Goal: Task Accomplishment & Management: Manage account settings

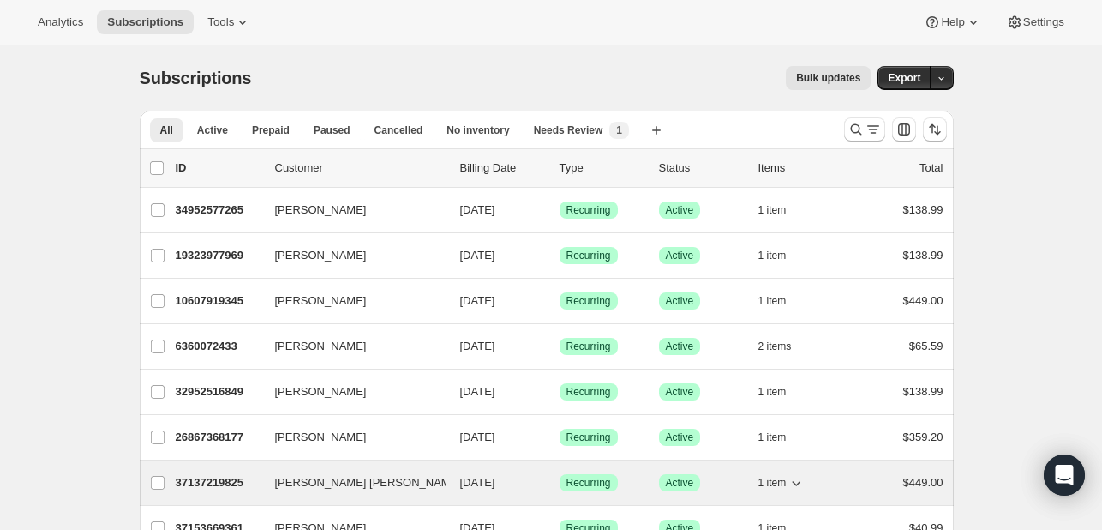
click at [367, 478] on span "[PERSON_NAME] [PERSON_NAME]" at bounding box center [368, 482] width 186 height 17
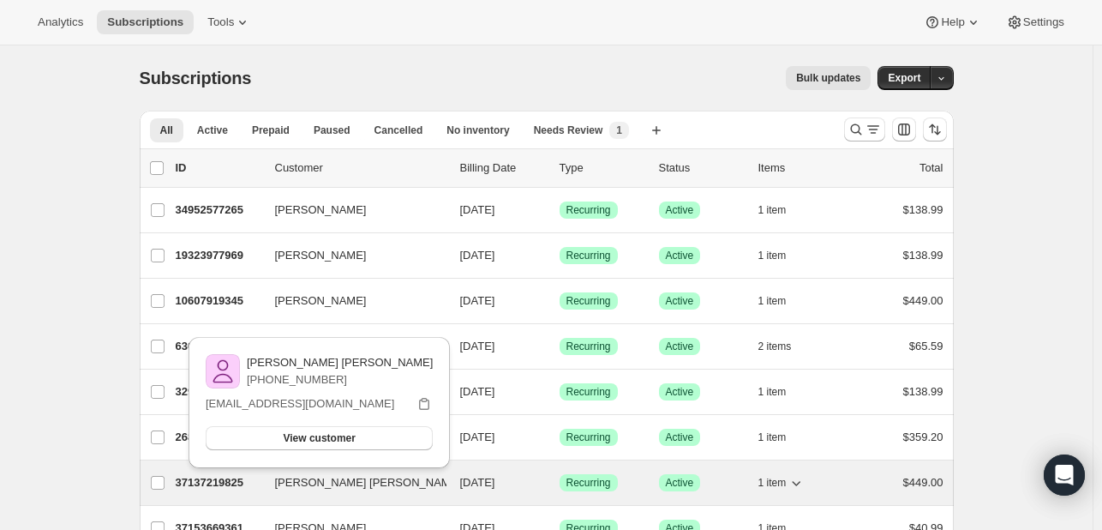
click at [193, 482] on p "37137219825" at bounding box center [219, 482] width 86 height 17
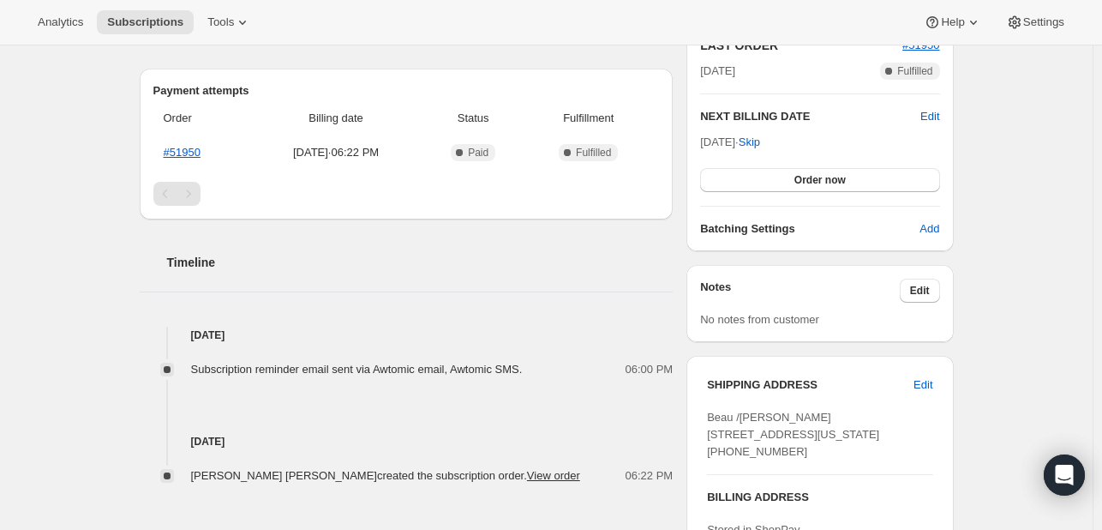
scroll to position [296, 0]
